Goal: Transaction & Acquisition: Purchase product/service

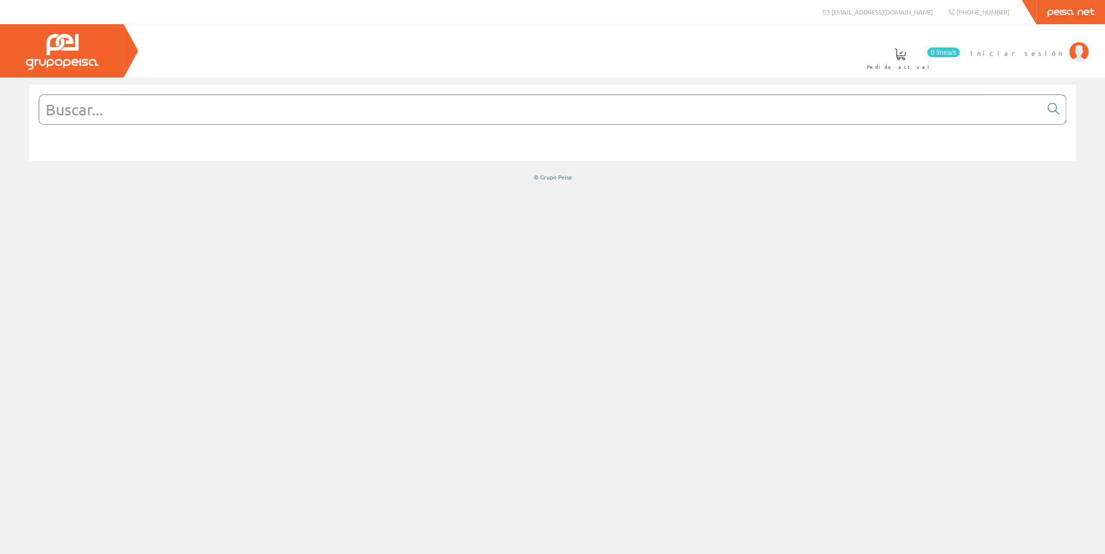
click at [1053, 50] on span "Iniciar sesión" at bounding box center [1017, 53] width 94 height 10
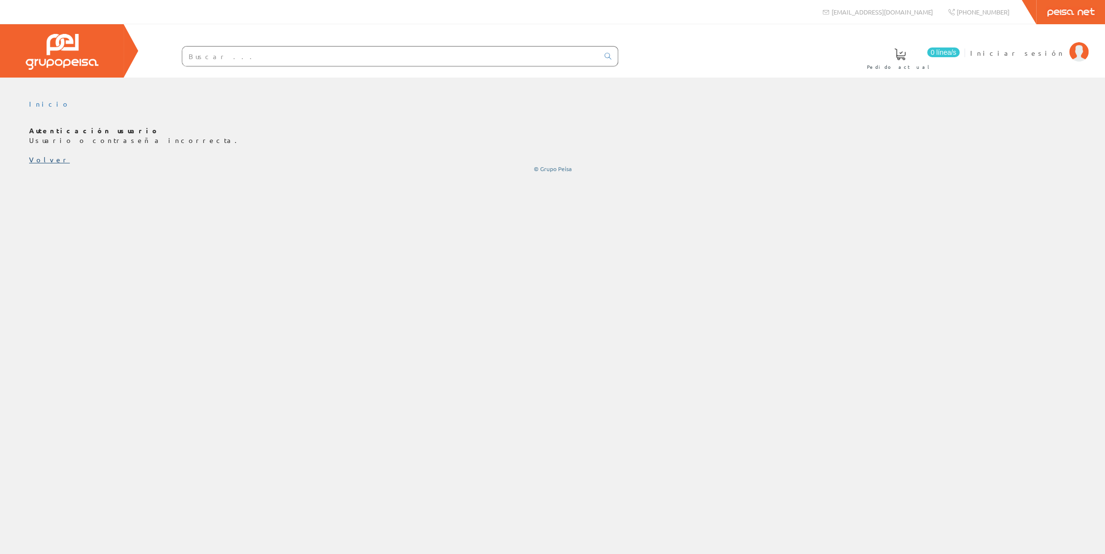
click at [39, 162] on link "Volver" at bounding box center [49, 159] width 41 height 9
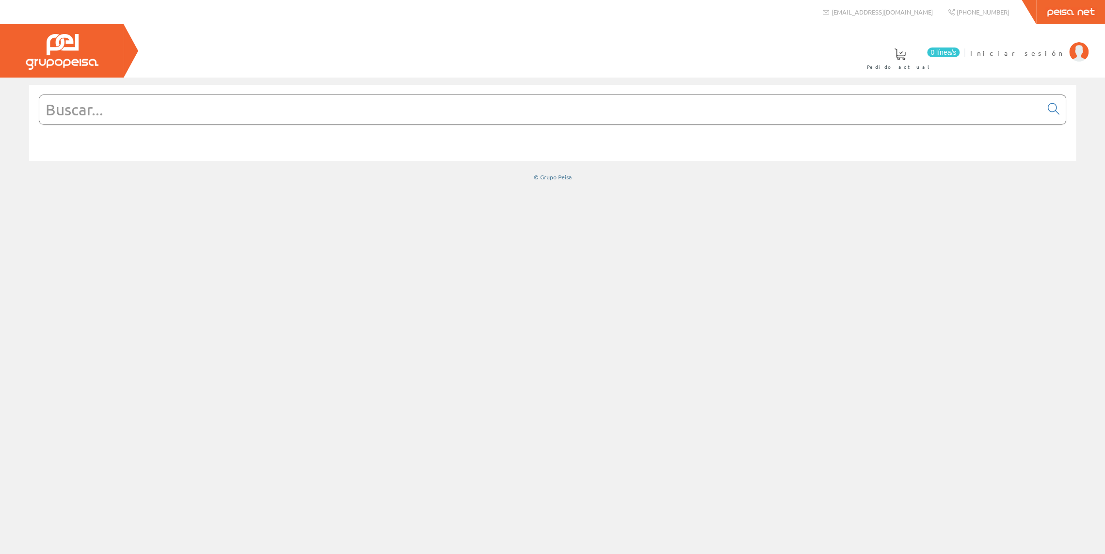
click at [88, 111] on input "text" at bounding box center [540, 109] width 1003 height 29
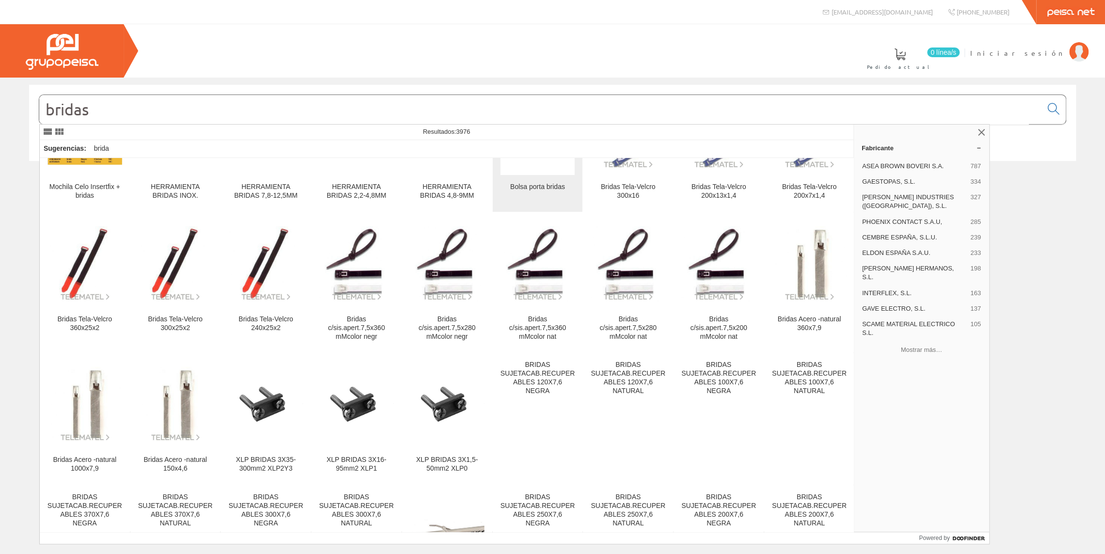
scroll to position [211, 0]
type input "bridas"
click at [710, 328] on div "Bridas c/sis.apert.7,5x200 mMcolor nat" at bounding box center [718, 328] width 75 height 26
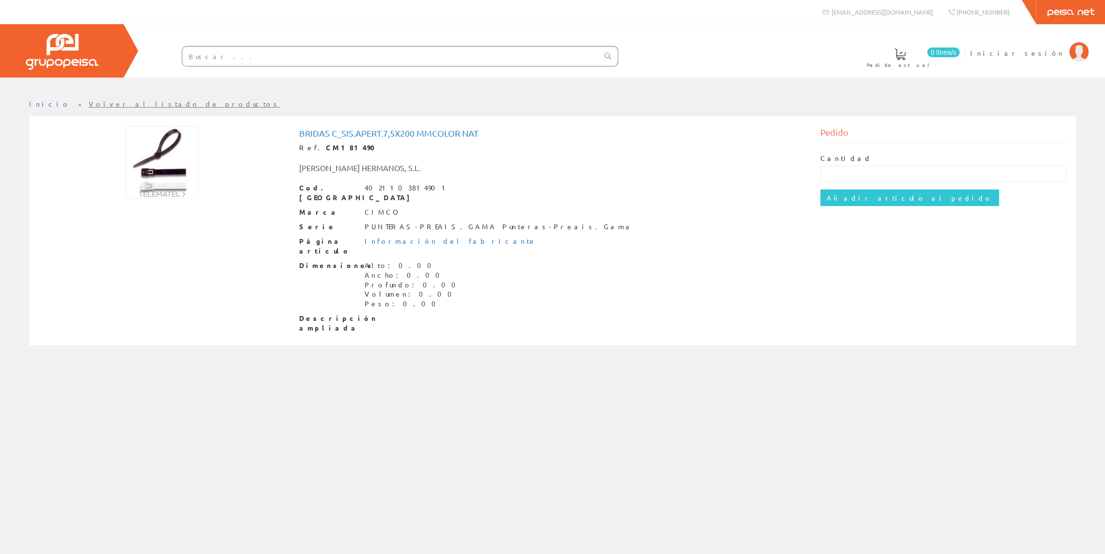
click at [847, 144] on div "Cantidad Añadir artículo al pedido" at bounding box center [943, 180] width 246 height 72
click at [850, 131] on div "Pedido" at bounding box center [943, 135] width 246 height 18
click at [843, 172] on input "text" at bounding box center [943, 174] width 246 height 16
type input "5"
click at [849, 196] on input "Añadir artículo al pedido" at bounding box center [909, 198] width 178 height 16
